Goal: Task Accomplishment & Management: Complete application form

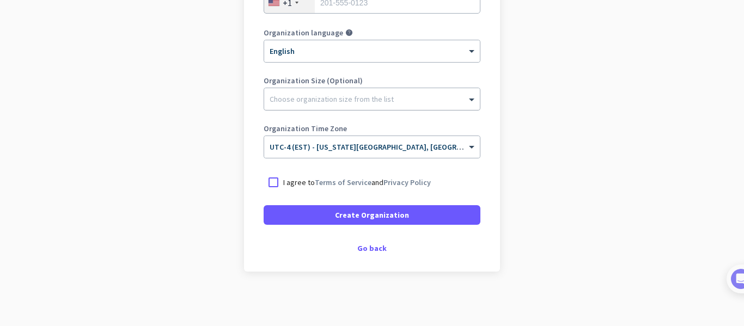
scroll to position [125, 0]
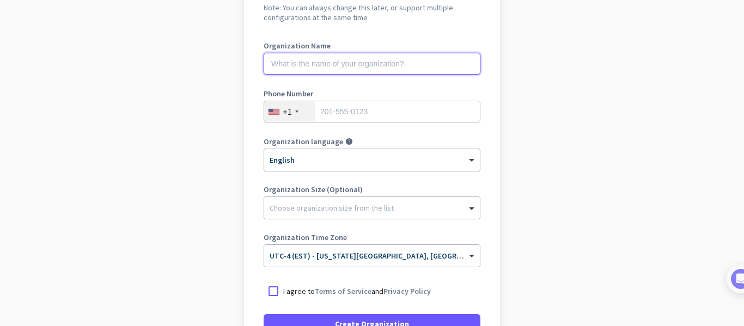
click at [330, 69] on input "text" at bounding box center [372, 64] width 217 height 22
type input "Mercor"
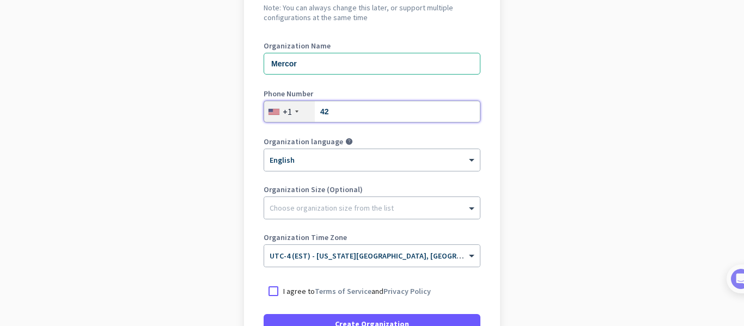
type input "4234141688"
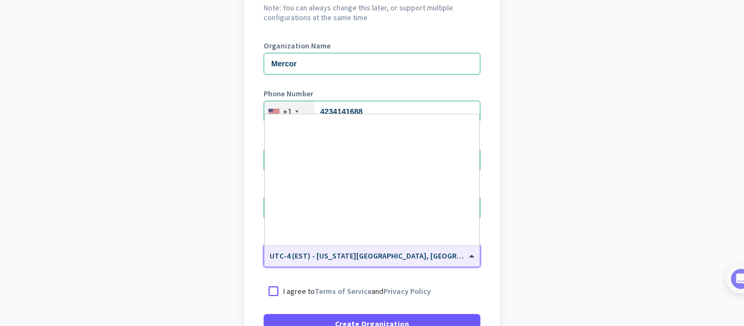
click at [466, 253] on span at bounding box center [473, 256] width 14 height 9
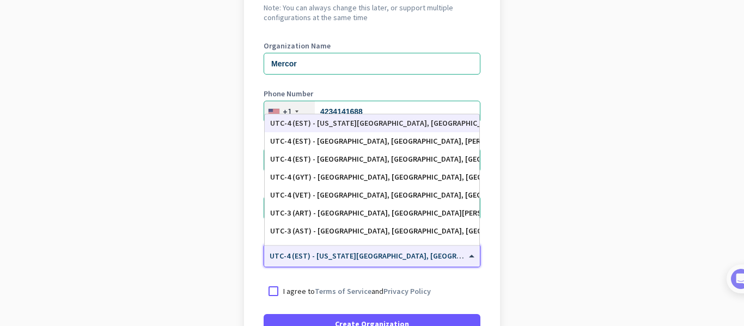
click at [401, 126] on div "UTC-4 (EST) - [US_STATE][GEOGRAPHIC_DATA], [GEOGRAPHIC_DATA], [GEOGRAPHIC_DATA]…" at bounding box center [372, 123] width 204 height 9
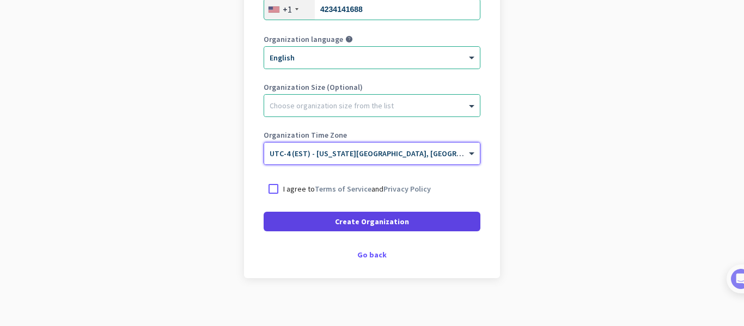
scroll to position [234, 0]
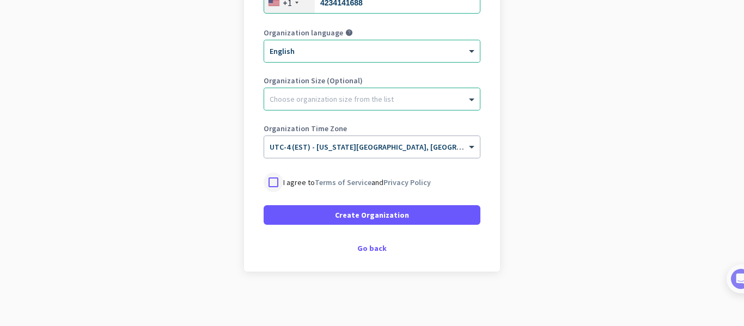
click at [273, 179] on div at bounding box center [274, 183] width 20 height 20
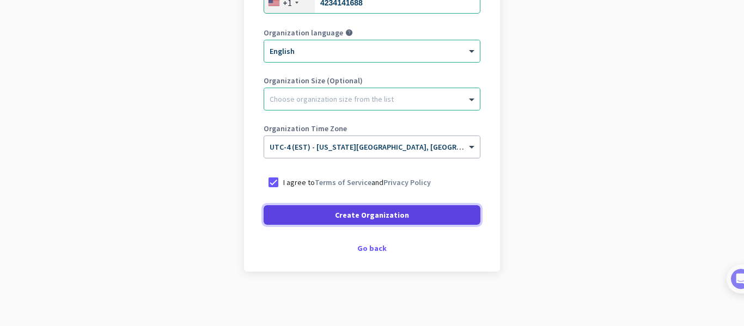
click at [280, 207] on span at bounding box center [372, 215] width 217 height 26
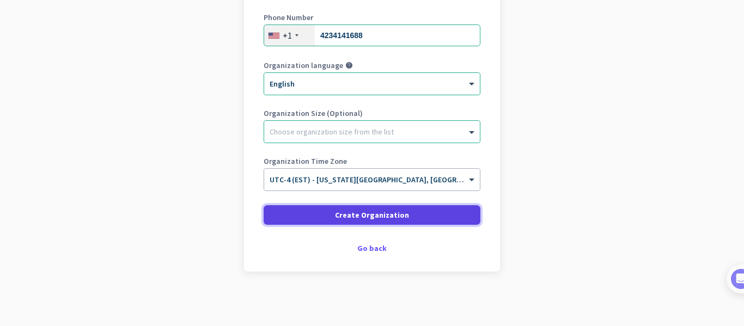
scroll to position [201, 0]
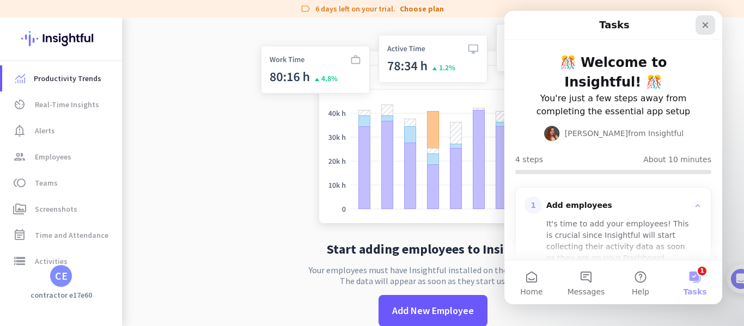
click at [701, 32] on div "Close" at bounding box center [705, 25] width 20 height 20
